Goal: Register for event/course

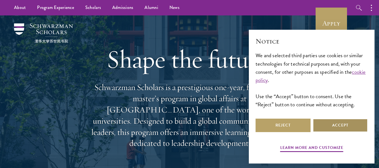
click at [339, 124] on button "Accept" at bounding box center [340, 125] width 55 height 13
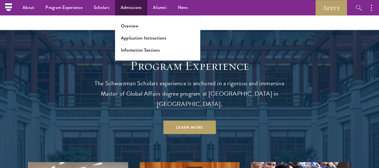
scroll to position [422, 0]
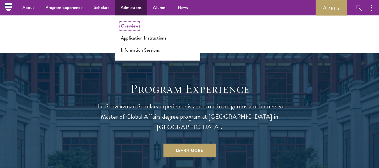
click at [128, 25] on link "Overview" at bounding box center [129, 26] width 17 height 6
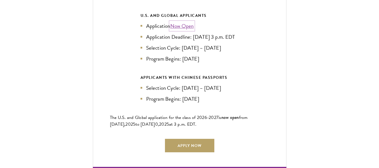
scroll to position [1271, 0]
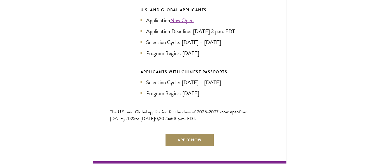
click at [191, 138] on link "Apply Now" at bounding box center [189, 139] width 49 height 13
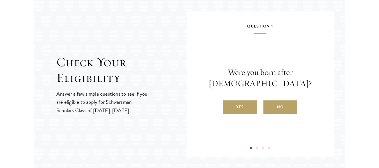
scroll to position [593, 0]
click at [243, 105] on label "Yes" at bounding box center [240, 106] width 34 height 13
click at [228, 105] on input "Yes" at bounding box center [225, 103] width 5 height 5
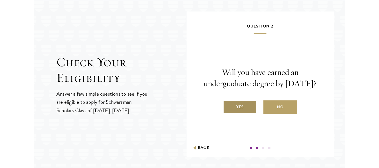
click at [239, 114] on label "Yes" at bounding box center [240, 106] width 34 height 13
click at [228, 106] on input "Yes" at bounding box center [225, 103] width 5 height 5
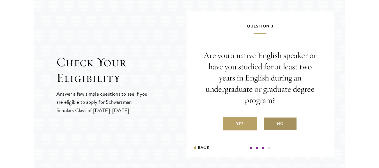
click at [275, 126] on label "No" at bounding box center [280, 123] width 34 height 13
click at [268, 123] on input "No" at bounding box center [265, 120] width 5 height 5
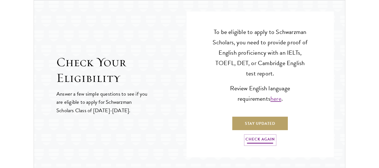
click at [257, 143] on link "Check Again" at bounding box center [259, 140] width 29 height 9
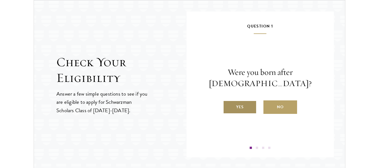
click at [248, 107] on label "Yes" at bounding box center [240, 106] width 34 height 13
click at [228, 106] on input "Yes" at bounding box center [225, 103] width 5 height 5
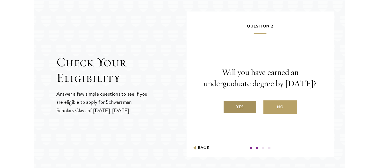
click at [248, 114] on label "Yes" at bounding box center [240, 106] width 34 height 13
click at [228, 106] on input "Yes" at bounding box center [225, 103] width 5 height 5
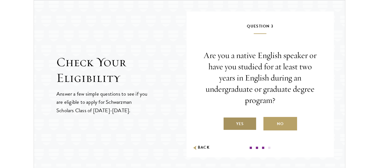
click at [239, 129] on label "Yes" at bounding box center [240, 123] width 34 height 13
click at [228, 123] on input "Yes" at bounding box center [225, 120] width 5 height 5
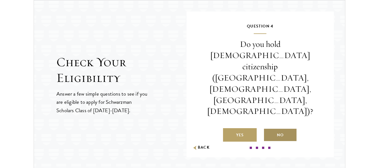
click at [293, 128] on label "No" at bounding box center [280, 134] width 34 height 13
click at [268, 129] on input "No" at bounding box center [265, 131] width 5 height 5
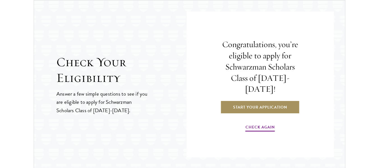
click at [265, 103] on link "Start Your Application" at bounding box center [259, 106] width 79 height 13
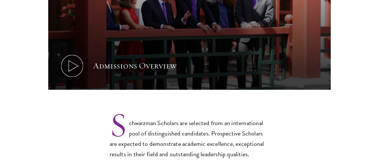
scroll to position [363, 0]
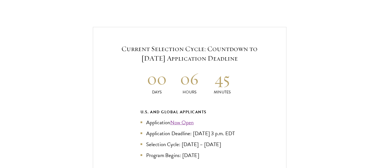
scroll to position [1202, 0]
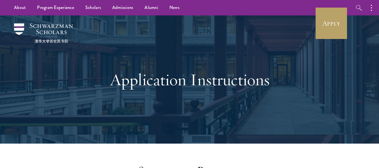
click at [100, 116] on div "Application Instructions" at bounding box center [190, 80] width 194 height 76
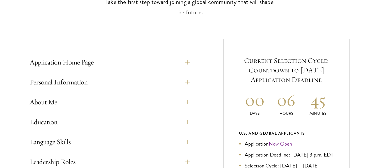
scroll to position [188, 0]
click at [188, 61] on button "Application Home Page" at bounding box center [114, 61] width 160 height 13
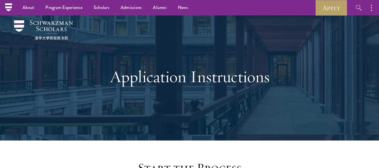
scroll to position [0, 0]
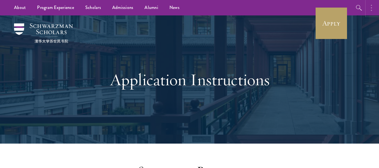
click at [370, 6] on button "button" at bounding box center [373, 7] width 12 height 15
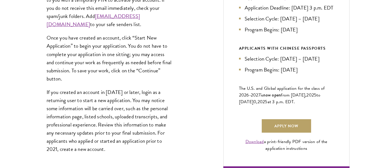
scroll to position [335, 0]
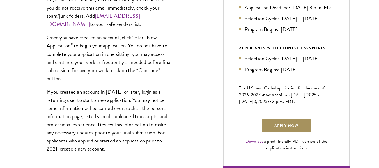
click at [288, 132] on link "Apply Now" at bounding box center [286, 125] width 49 height 13
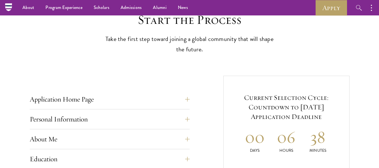
scroll to position [149, 0]
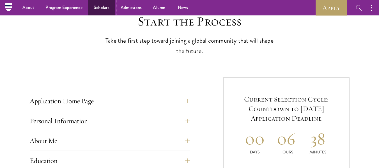
click at [98, 8] on link "Scholars" at bounding box center [101, 7] width 27 height 15
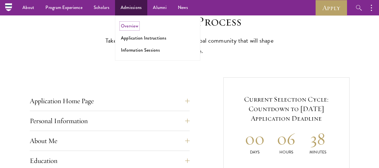
click at [134, 26] on link "Overview" at bounding box center [129, 26] width 17 height 6
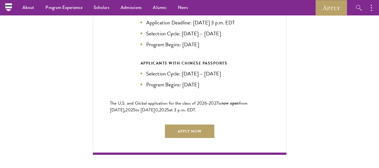
scroll to position [1272, 0]
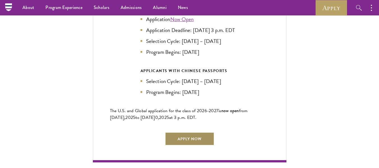
click at [190, 137] on link "Apply Now" at bounding box center [189, 138] width 49 height 13
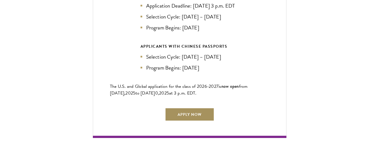
scroll to position [1296, 0]
